Goal: Task Accomplishment & Management: Use online tool/utility

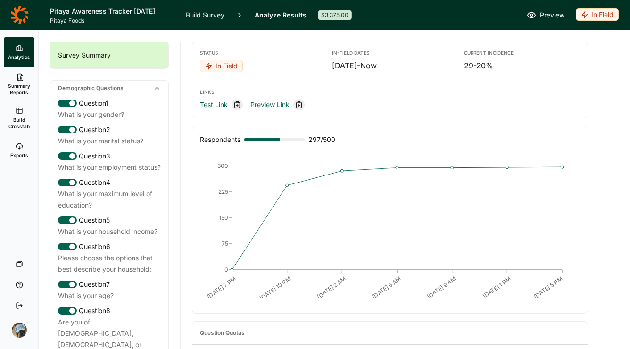
click at [585, 12] on icon "button" at bounding box center [585, 15] width 8 height 8
click at [520, 71] on button "Draft" at bounding box center [562, 70] width 107 height 21
click at [593, 11] on icon "button" at bounding box center [591, 15] width 8 height 8
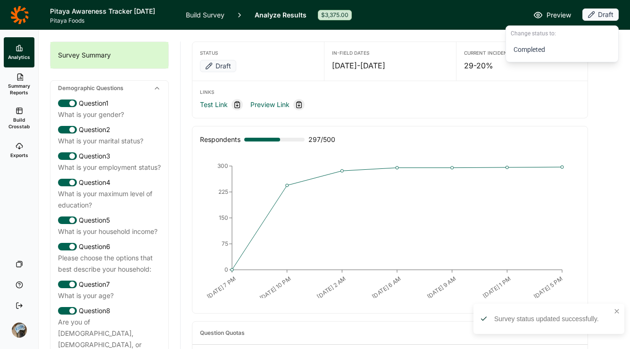
click at [593, 11] on icon "button" at bounding box center [591, 15] width 8 height 8
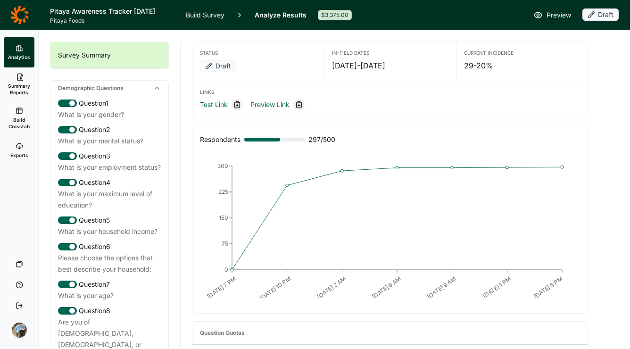
click at [199, 17] on link "Build Survey" at bounding box center [205, 15] width 39 height 30
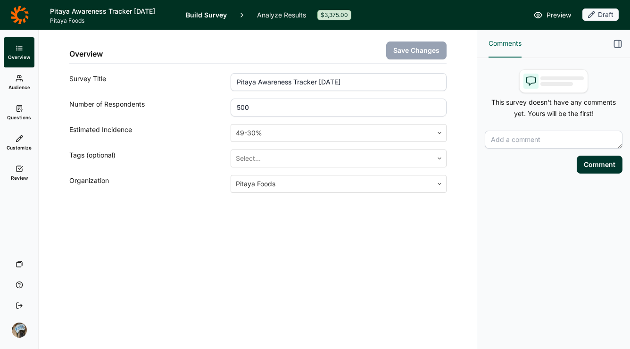
click at [13, 171] on link "Review" at bounding box center [19, 173] width 31 height 30
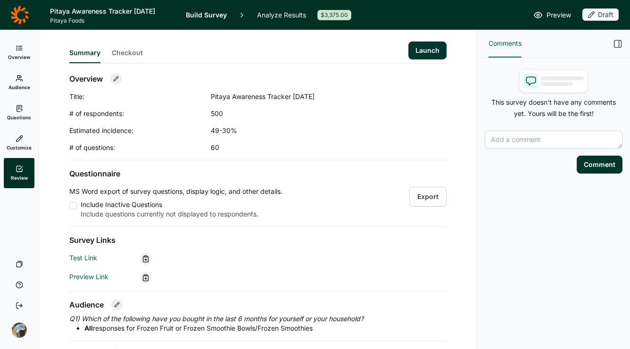
click at [439, 51] on button "Launch" at bounding box center [427, 50] width 38 height 18
